Goal: Check status

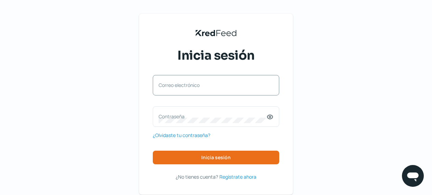
click at [188, 87] on label "Correo electrónico" at bounding box center [213, 85] width 108 height 6
click at [188, 87] on input "Correo electrónico" at bounding box center [216, 89] width 115 height 6
paste input "[PERSON_NAME][EMAIL_ADDRESS][DOMAIN_NAME]"
type input "[PERSON_NAME][EMAIL_ADDRESS][DOMAIN_NAME]"
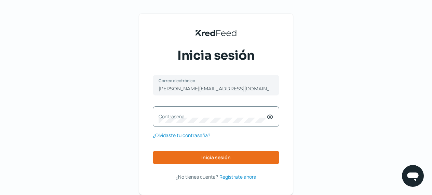
click at [162, 117] on label "Contraseña" at bounding box center [213, 116] width 108 height 6
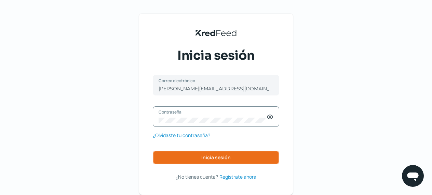
click at [236, 161] on button "Inicia sesión" at bounding box center [216, 158] width 126 height 14
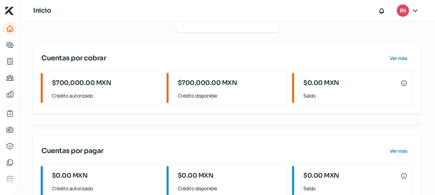
scroll to position [138, 0]
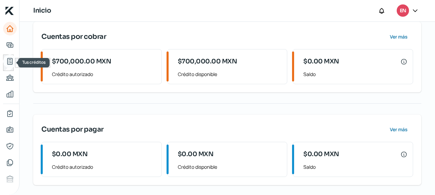
click at [8, 60] on icon "Tus créditos" at bounding box center [10, 61] width 5 height 6
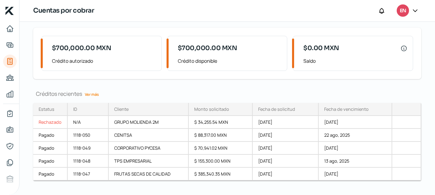
scroll to position [58, 0]
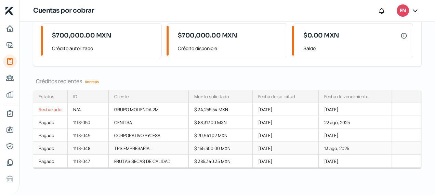
click at [153, 145] on div "TPS EMPRESARIAL" at bounding box center [149, 148] width 80 height 13
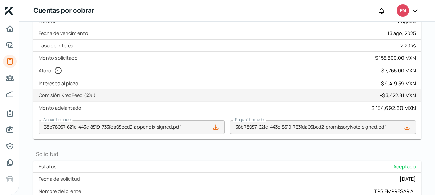
scroll to position [184, 0]
click at [404, 126] on icon at bounding box center [406, 127] width 7 height 7
click at [217, 127] on icon at bounding box center [215, 127] width 7 height 7
click at [14, 30] on icon "Inicio" at bounding box center [10, 29] width 8 height 8
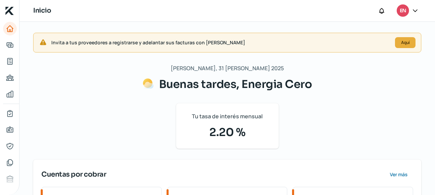
click at [417, 10] on icon at bounding box center [414, 10] width 7 height 7
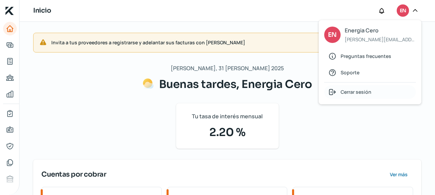
click at [349, 93] on span "Cerrar sesión" at bounding box center [355, 92] width 31 height 9
